Goal: Task Accomplishment & Management: Complete application form

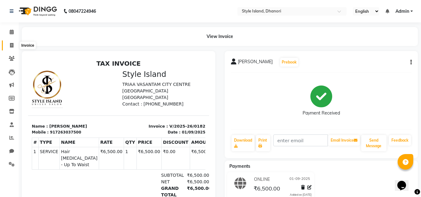
click at [13, 45] on icon at bounding box center [11, 45] width 3 height 5
select select "service"
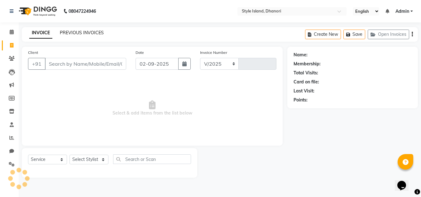
select select "8257"
type input "0183"
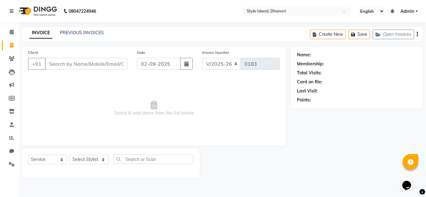
click at [83, 62] on input "Client" at bounding box center [86, 64] width 83 height 12
type input "rooohi"
click at [107, 60] on button "Add Client" at bounding box center [111, 64] width 32 height 12
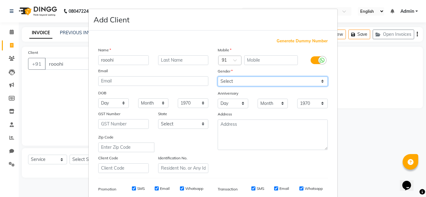
click at [253, 78] on select "Select [DEMOGRAPHIC_DATA] [DEMOGRAPHIC_DATA] Other Prefer Not To Say" at bounding box center [272, 82] width 110 height 10
select select "[DEMOGRAPHIC_DATA]"
click at [217, 77] on select "Select [DEMOGRAPHIC_DATA] [DEMOGRAPHIC_DATA] Other Prefer Not To Say" at bounding box center [272, 82] width 110 height 10
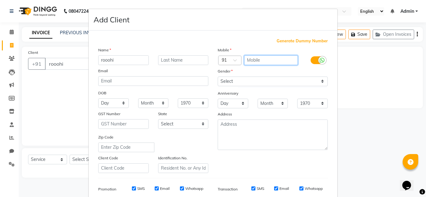
click at [252, 59] on input "text" at bounding box center [271, 60] width 54 height 10
type input "9311321343"
click at [257, 163] on div "Mobile Country Code × 91 9311321343 Gender Select [DEMOGRAPHIC_DATA] [DEMOGRAPH…" at bounding box center [272, 110] width 119 height 126
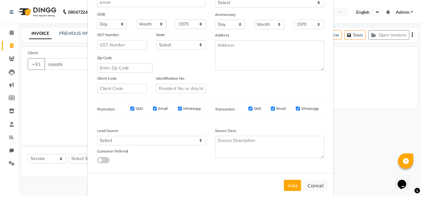
scroll to position [90, 0]
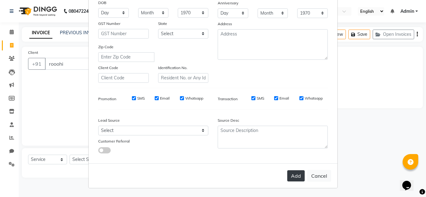
click at [294, 177] on button "Add" at bounding box center [295, 175] width 17 height 11
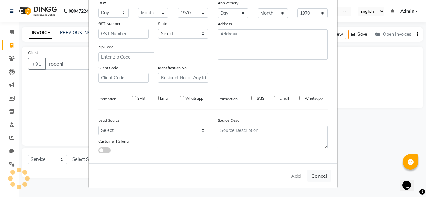
type input "9311321343"
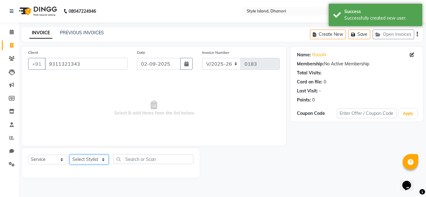
click at [79, 162] on select "Select Stylist [PERSON_NAME] [PERSON_NAME]" at bounding box center [88, 160] width 39 height 10
select select "87541"
click at [69, 155] on select "Select Stylist [PERSON_NAME] [PERSON_NAME]" at bounding box center [88, 160] width 39 height 10
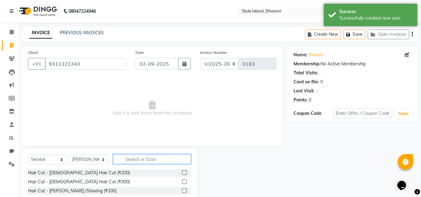
click at [162, 160] on input "text" at bounding box center [152, 160] width 78 height 10
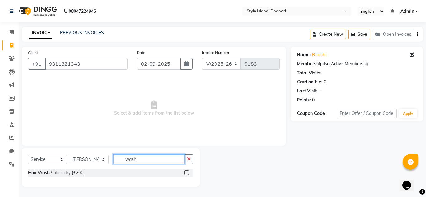
type input "wash"
click at [186, 172] on label at bounding box center [186, 172] width 5 height 5
click at [186, 172] on input "checkbox" at bounding box center [186, 173] width 4 height 4
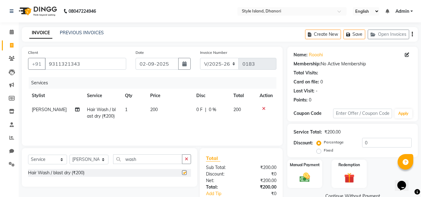
checkbox input "false"
click at [382, 177] on div "Manual Payment Redemption" at bounding box center [353, 174] width 140 height 28
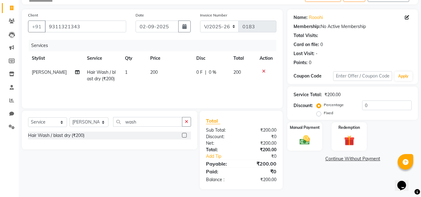
scroll to position [39, 0]
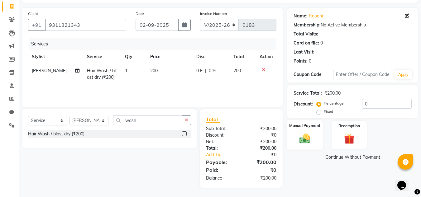
click at [309, 139] on img at bounding box center [304, 138] width 17 height 12
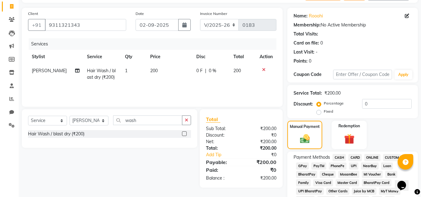
click at [336, 159] on span "CASH" at bounding box center [338, 157] width 13 height 7
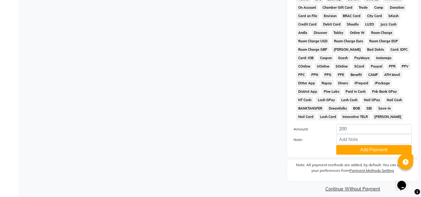
scroll to position [276, 0]
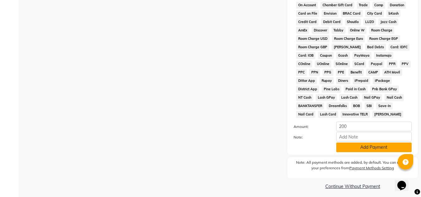
click at [380, 146] on button "Add Payment" at bounding box center [373, 148] width 75 height 10
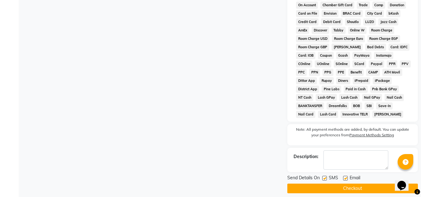
click at [364, 187] on button "Checkout" at bounding box center [352, 189] width 131 height 10
